Goal: Task Accomplishment & Management: Manage account settings

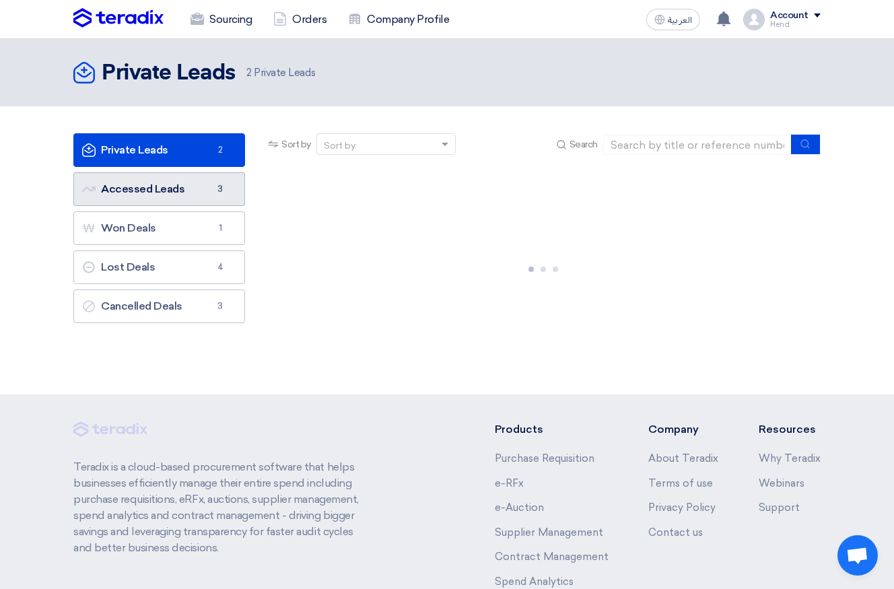
click at [185, 199] on link "Accessed Leads Accessed Leads 3" at bounding box center [159, 189] width 172 height 34
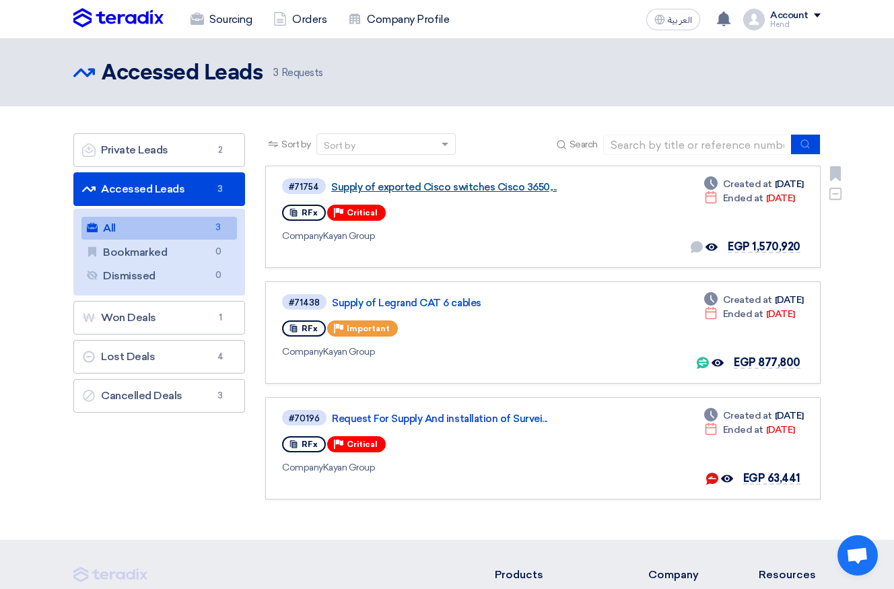
click at [485, 188] on link "Supply of exported Cisco switches Cisco 3650,..." at bounding box center [499, 187] width 337 height 12
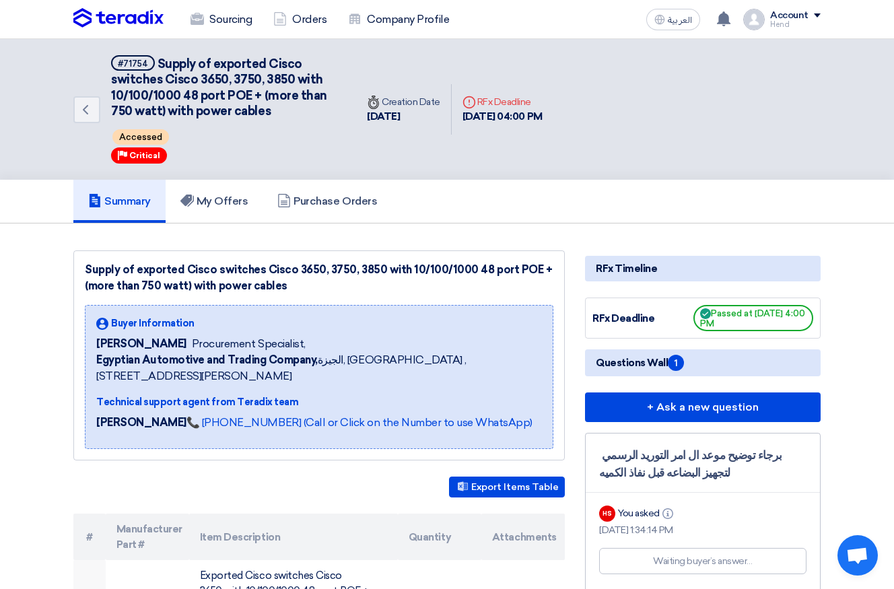
click at [653, 361] on span "Questions Wall 1" at bounding box center [640, 363] width 88 height 16
click at [230, 178] on div "Back #71754 Supply of exported Cisco switches Cisco 3650, 3750, 3850 with 10/10…" at bounding box center [214, 109] width 283 height 141
click at [228, 191] on link "My Offers" at bounding box center [215, 201] width 98 height 43
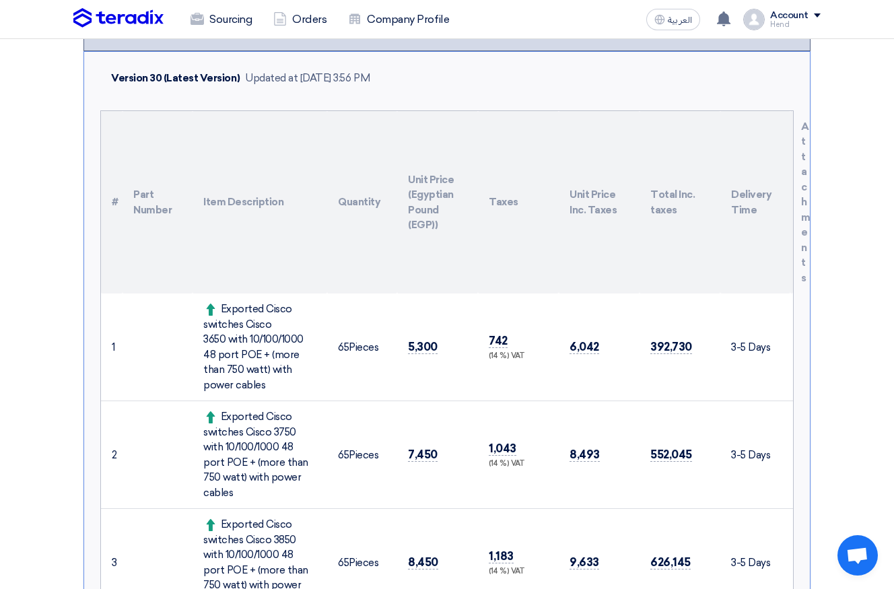
scroll to position [269, 0]
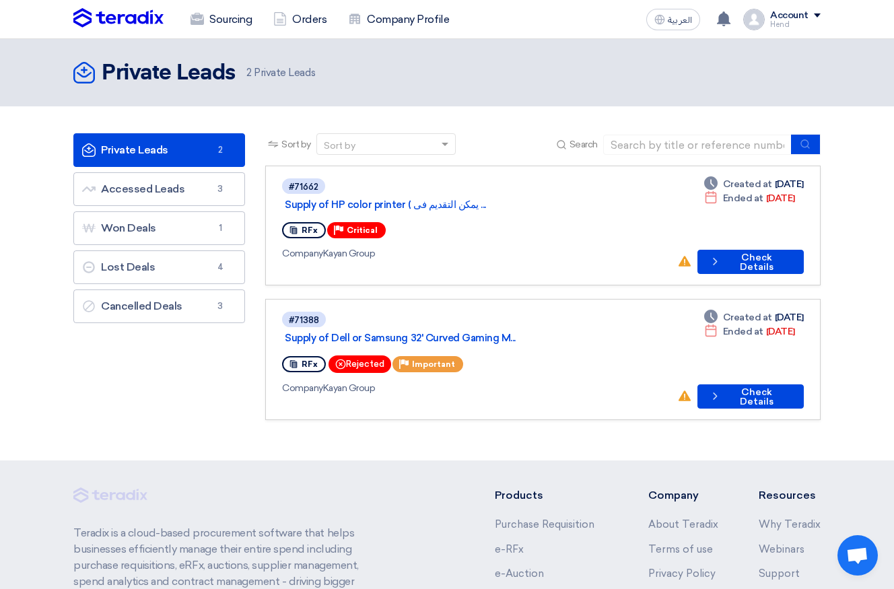
drag, startPoint x: 250, startPoint y: 72, endPoint x: 324, endPoint y: 79, distance: 75.0
click at [324, 79] on div "Private Leads Private Leads 2 Private Leads" at bounding box center [199, 72] width 252 height 27
click at [315, 71] on span "2 Private Leads" at bounding box center [280, 72] width 69 height 15
